Goal: Task Accomplishment & Management: Manage account settings

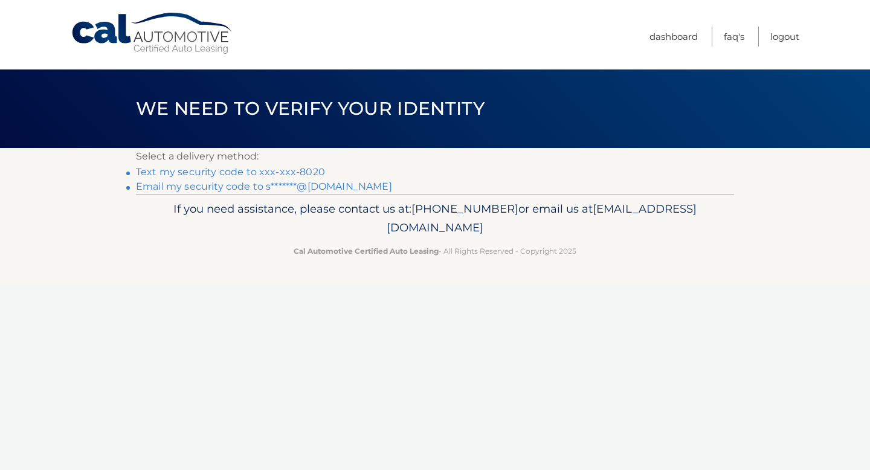
click at [301, 171] on link "Text my security code to xxx-xxx-8020" at bounding box center [230, 171] width 189 height 11
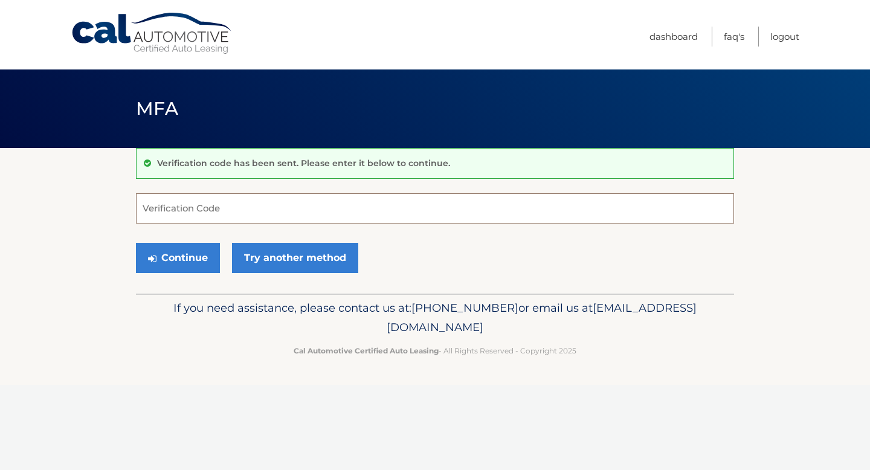
click at [267, 213] on input "Verification Code" at bounding box center [435, 208] width 598 height 30
type input "137721"
click at [202, 258] on button "Continue" at bounding box center [178, 258] width 84 height 30
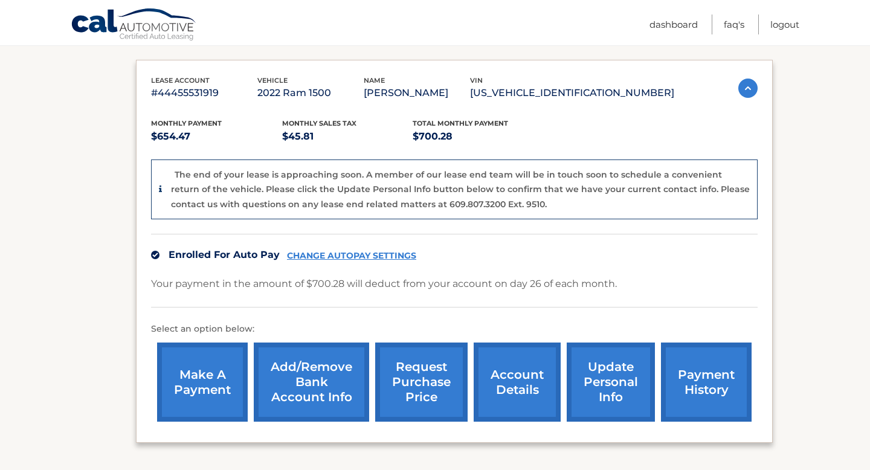
scroll to position [209, 0]
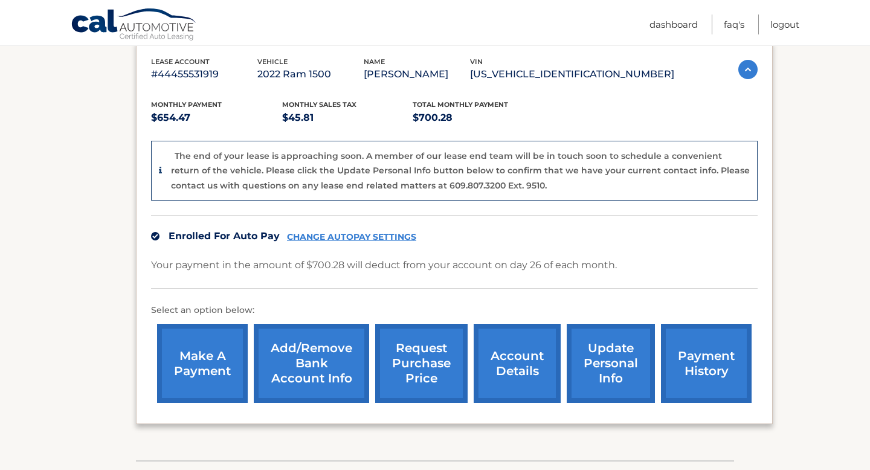
click at [197, 380] on link "make a payment" at bounding box center [202, 363] width 91 height 79
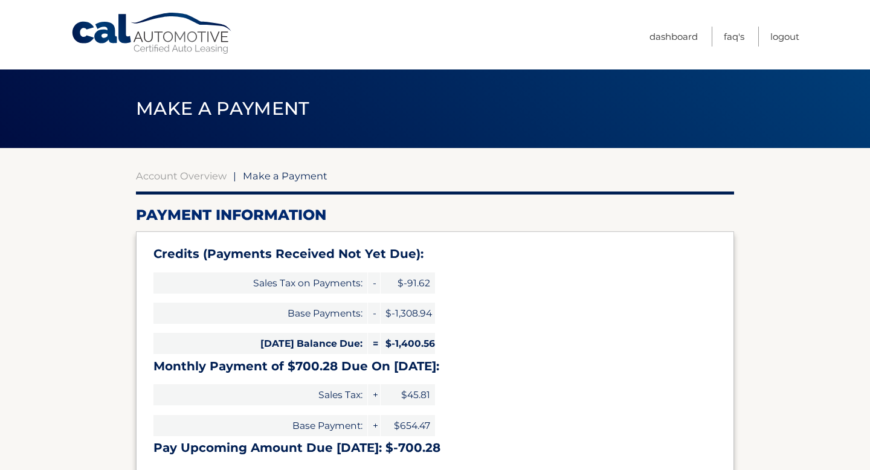
select select "YjkzMDQ3MzYtMTA5My00N2VmLTllZDQtNjVkNzA3NmMwOGRh"
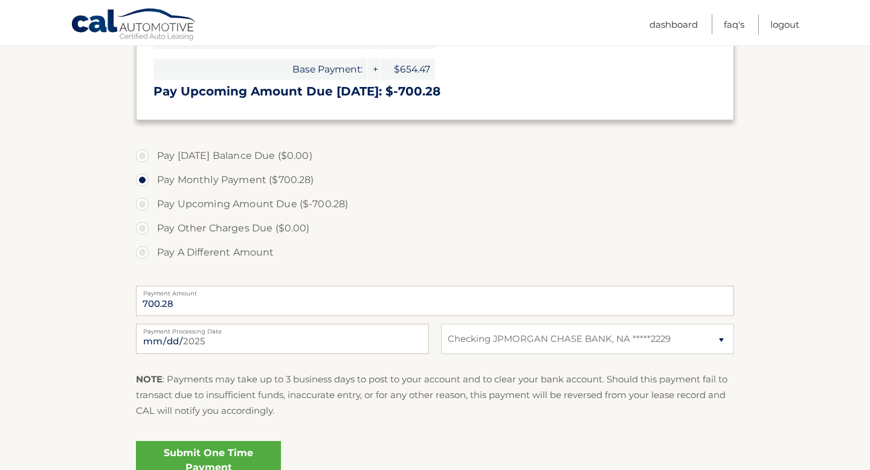
scroll to position [396, 0]
